Goal: Check status

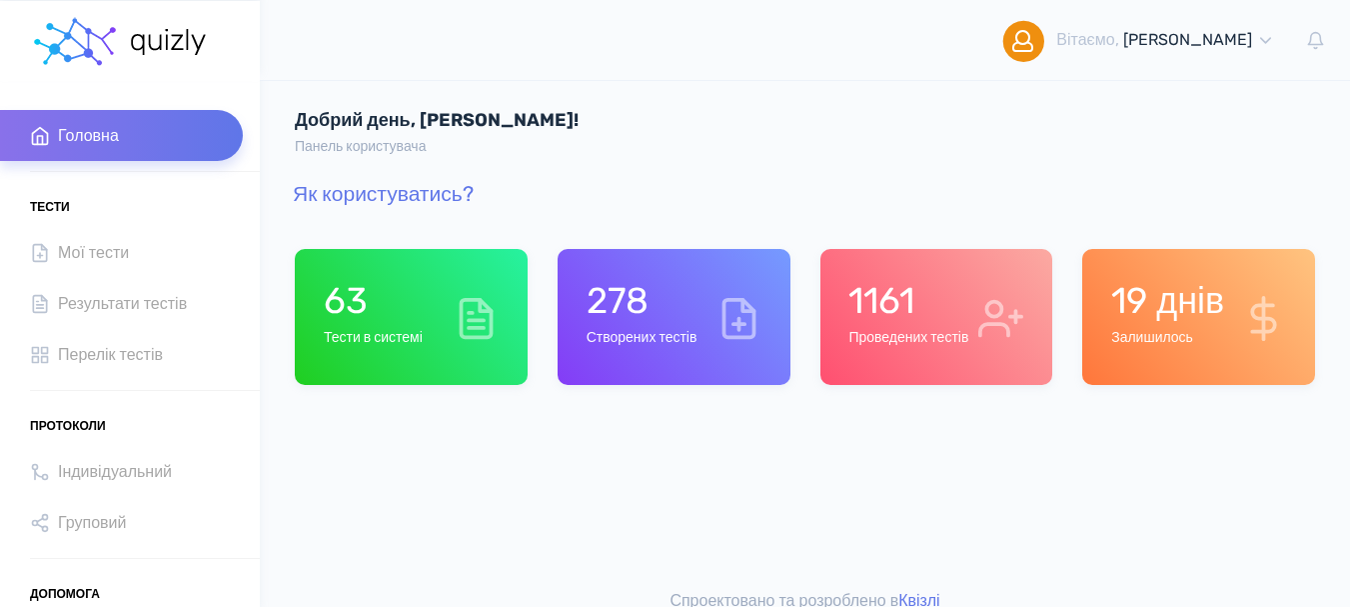
click at [898, 335] on h6 "Проведених тестів" at bounding box center [909, 338] width 120 height 17
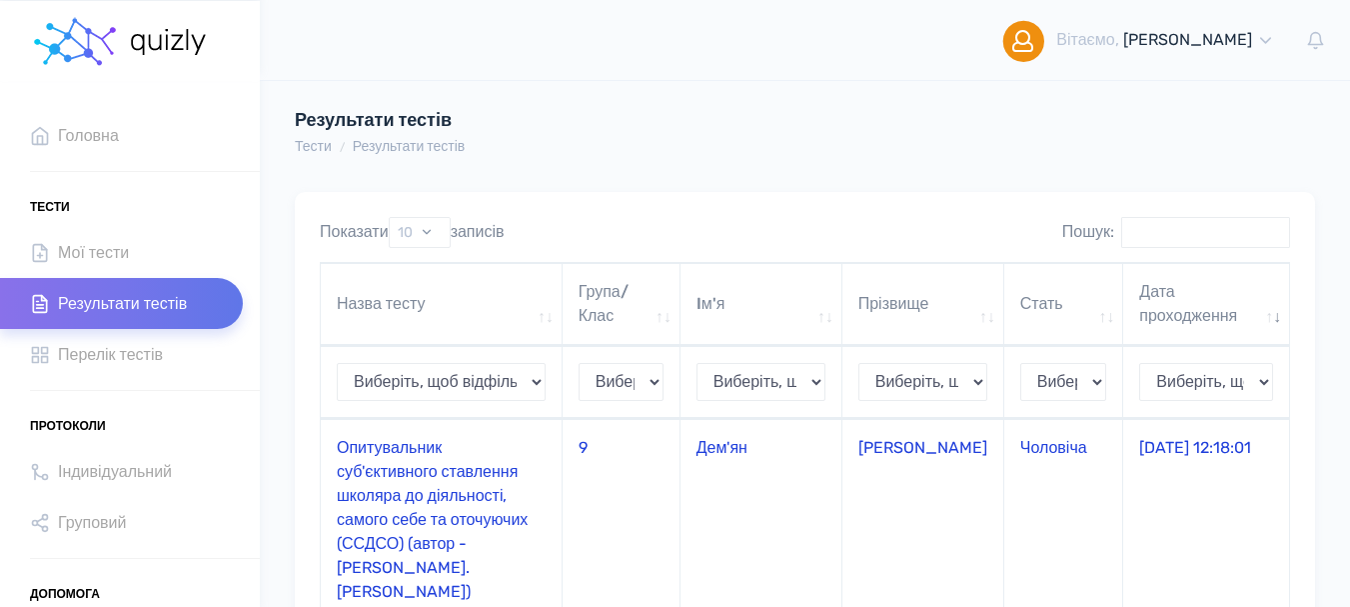
click at [382, 464] on td "Опитувальник суб'єктивного ставлення школяра до діяльності, самого себе та оточ…" at bounding box center [442, 519] width 242 height 201
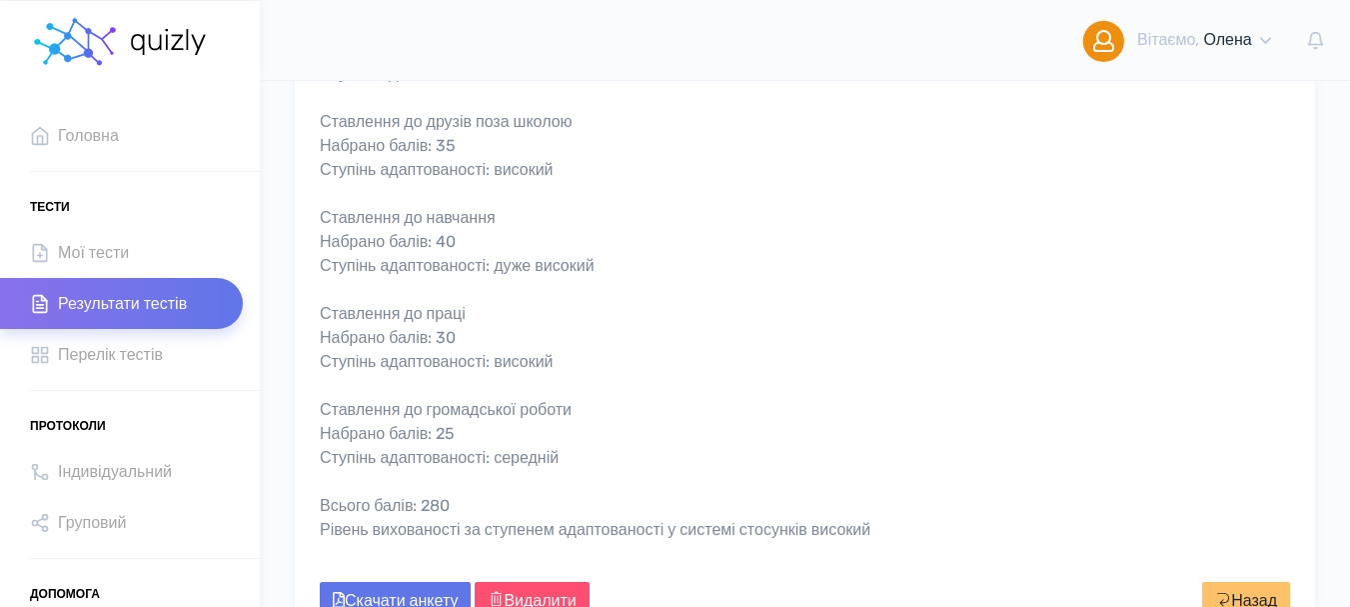
scroll to position [800, 0]
